Goal: Task Accomplishment & Management: Use online tool/utility

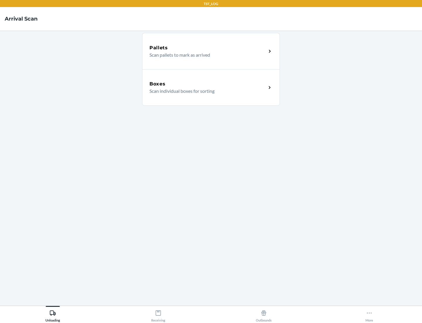
click at [208, 84] on div "Boxes" at bounding box center [208, 83] width 117 height 7
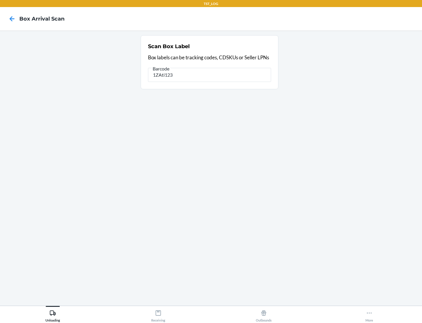
type input "1ZAti123"
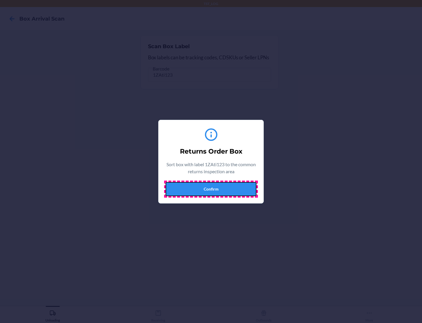
click at [211, 189] on button "Confirm" at bounding box center [211, 189] width 91 height 14
